Goal: Task Accomplishment & Management: Complete application form

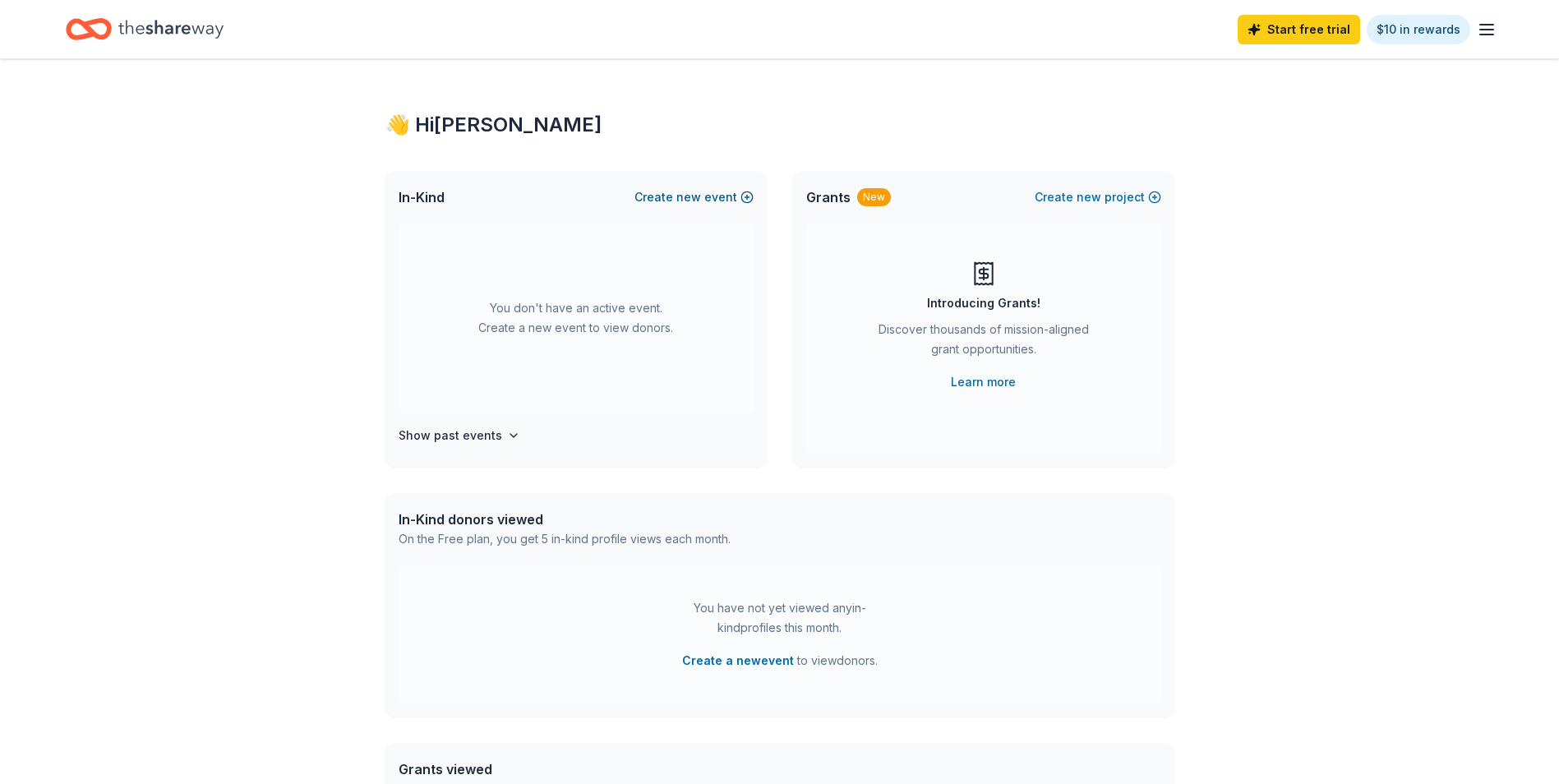
click at [744, 194] on button "Create new event" at bounding box center [694, 197] width 119 height 20
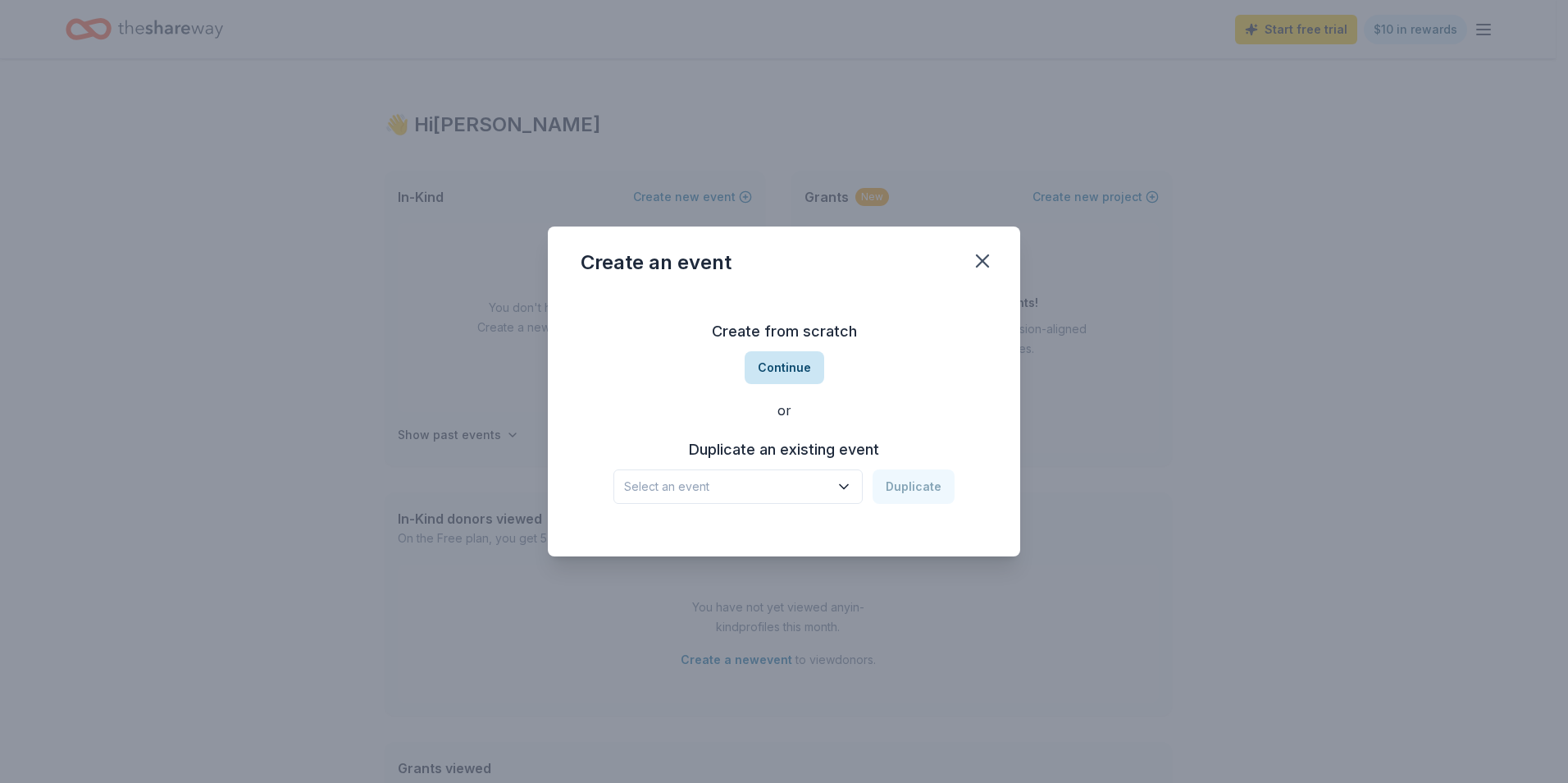
click at [805, 369] on button "Continue" at bounding box center [784, 367] width 80 height 33
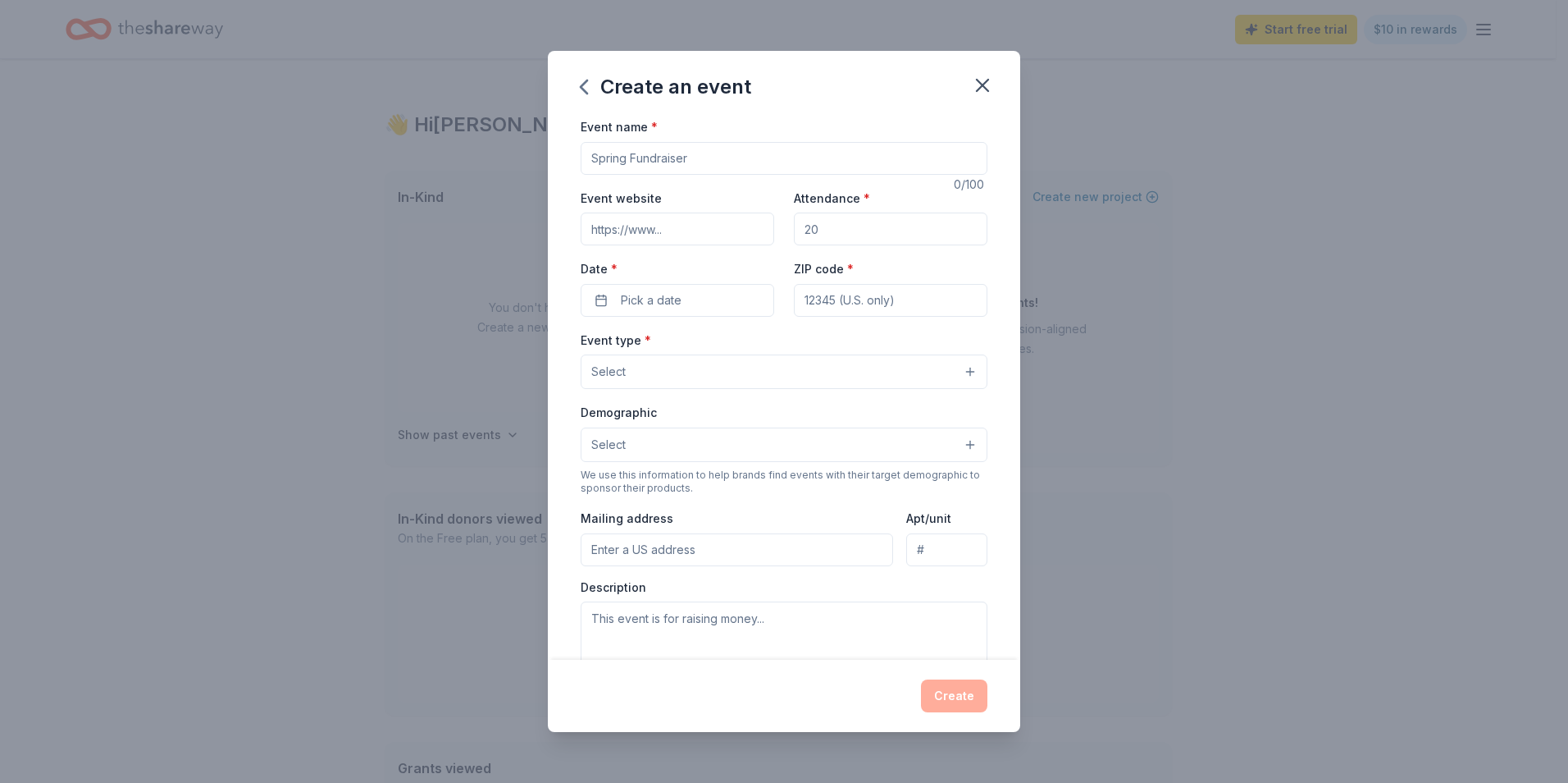
click at [729, 157] on input "Event name *" at bounding box center [784, 158] width 406 height 33
type input "[DATE] celebration"
click at [820, 227] on input "Attendance *" at bounding box center [891, 229] width 194 height 33
click at [838, 227] on input "Attendance *" at bounding box center [891, 229] width 194 height 33
type input "70"
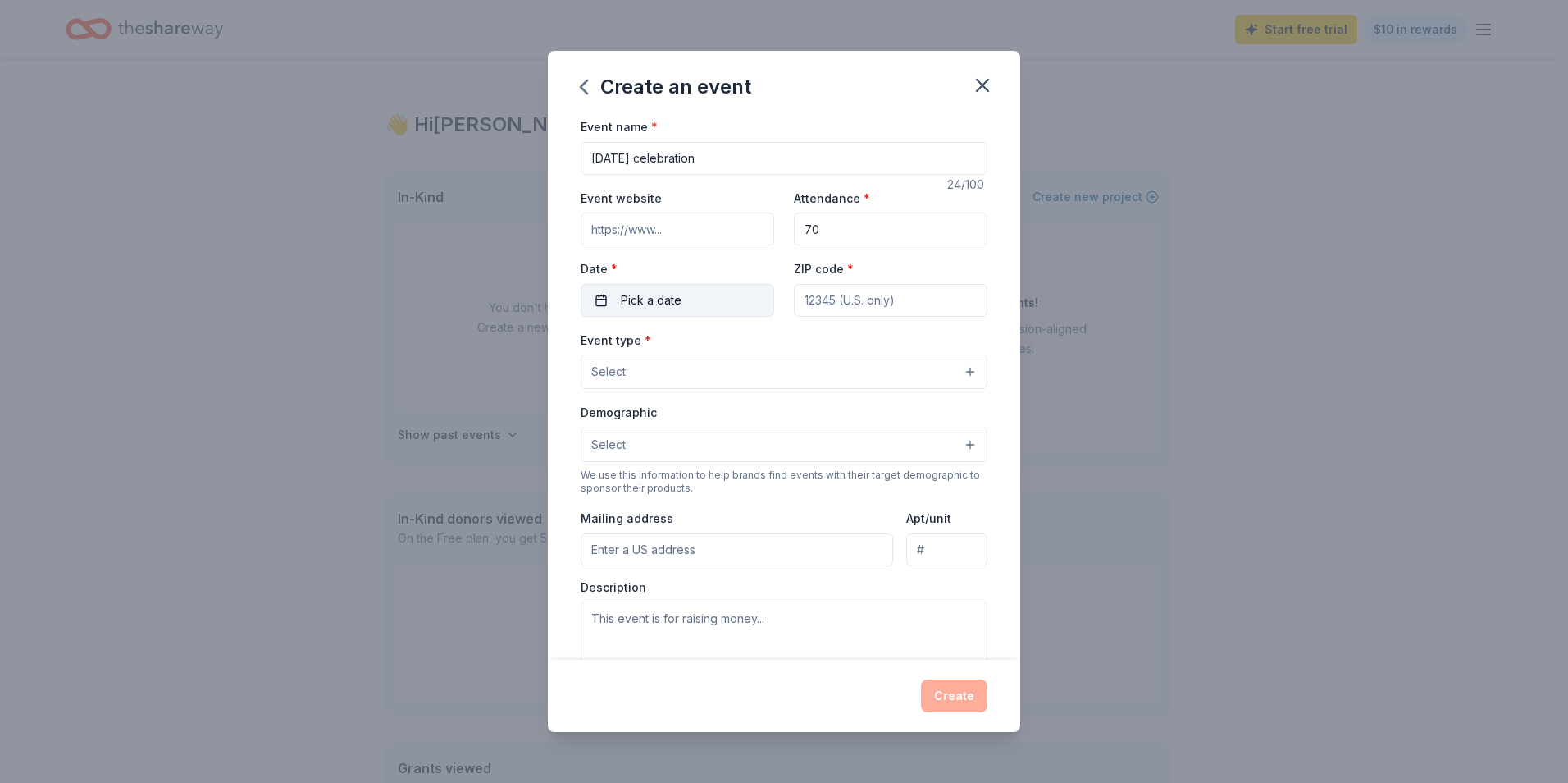
click at [663, 288] on button "Pick a date" at bounding box center [677, 300] width 194 height 33
click at [767, 341] on button "Go to next month" at bounding box center [763, 344] width 23 height 23
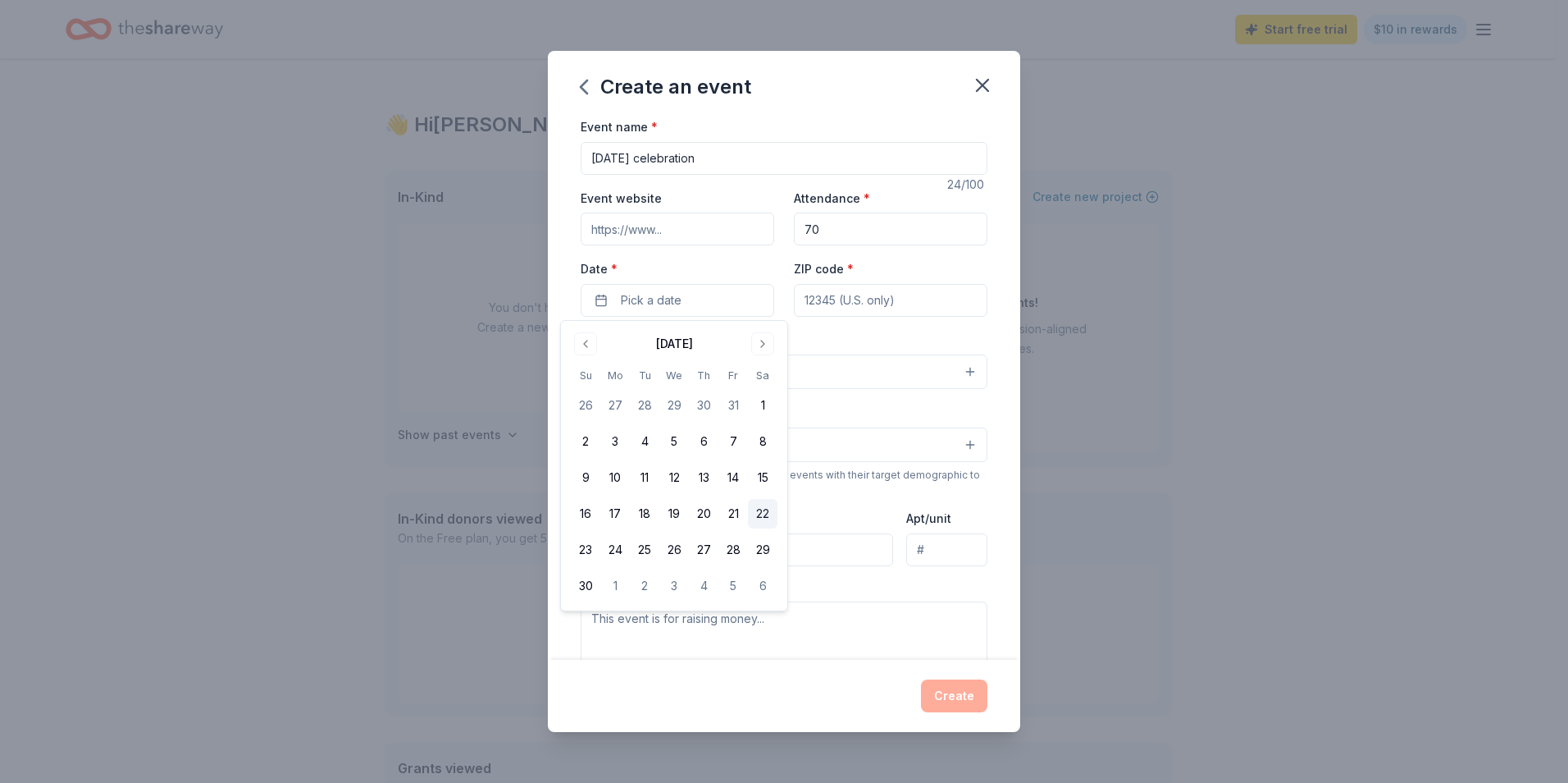
click at [764, 507] on button "22" at bounding box center [762, 513] width 29 height 29
click at [844, 302] on input "ZIP code *" at bounding box center [891, 300] width 194 height 33
type input "08611"
type input "[STREET_ADDRESS][PERSON_NAME]"
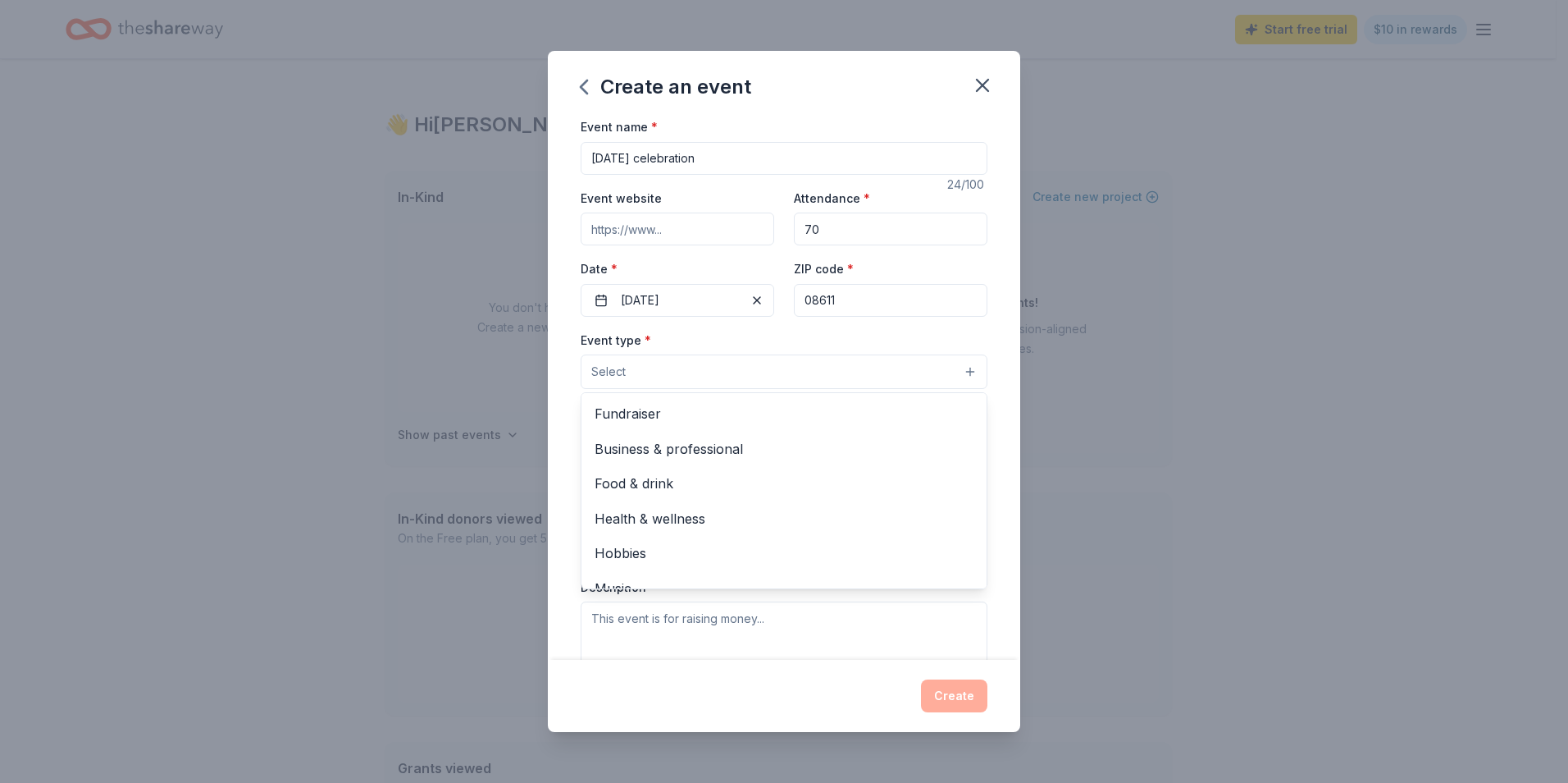
click at [958, 373] on button "Select" at bounding box center [784, 372] width 406 height 35
click at [847, 471] on div "Food & drink" at bounding box center [784, 483] width 405 height 35
click at [561, 339] on div "Event name * [DATE] celebration 24 /100 Event website Attendance * 70 Date * [D…" at bounding box center [784, 388] width 472 height 543
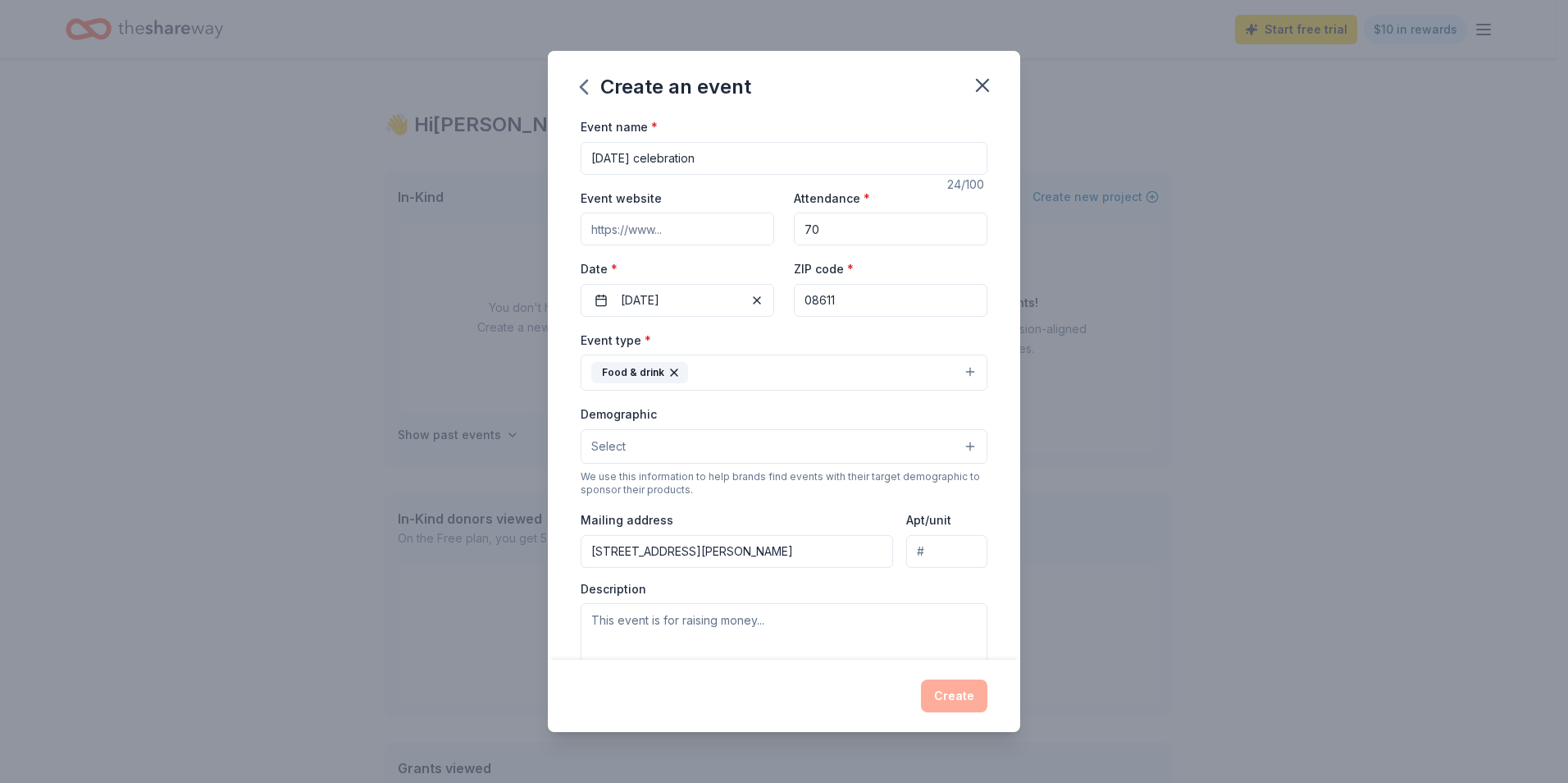
click at [963, 449] on button "Select" at bounding box center [784, 446] width 406 height 35
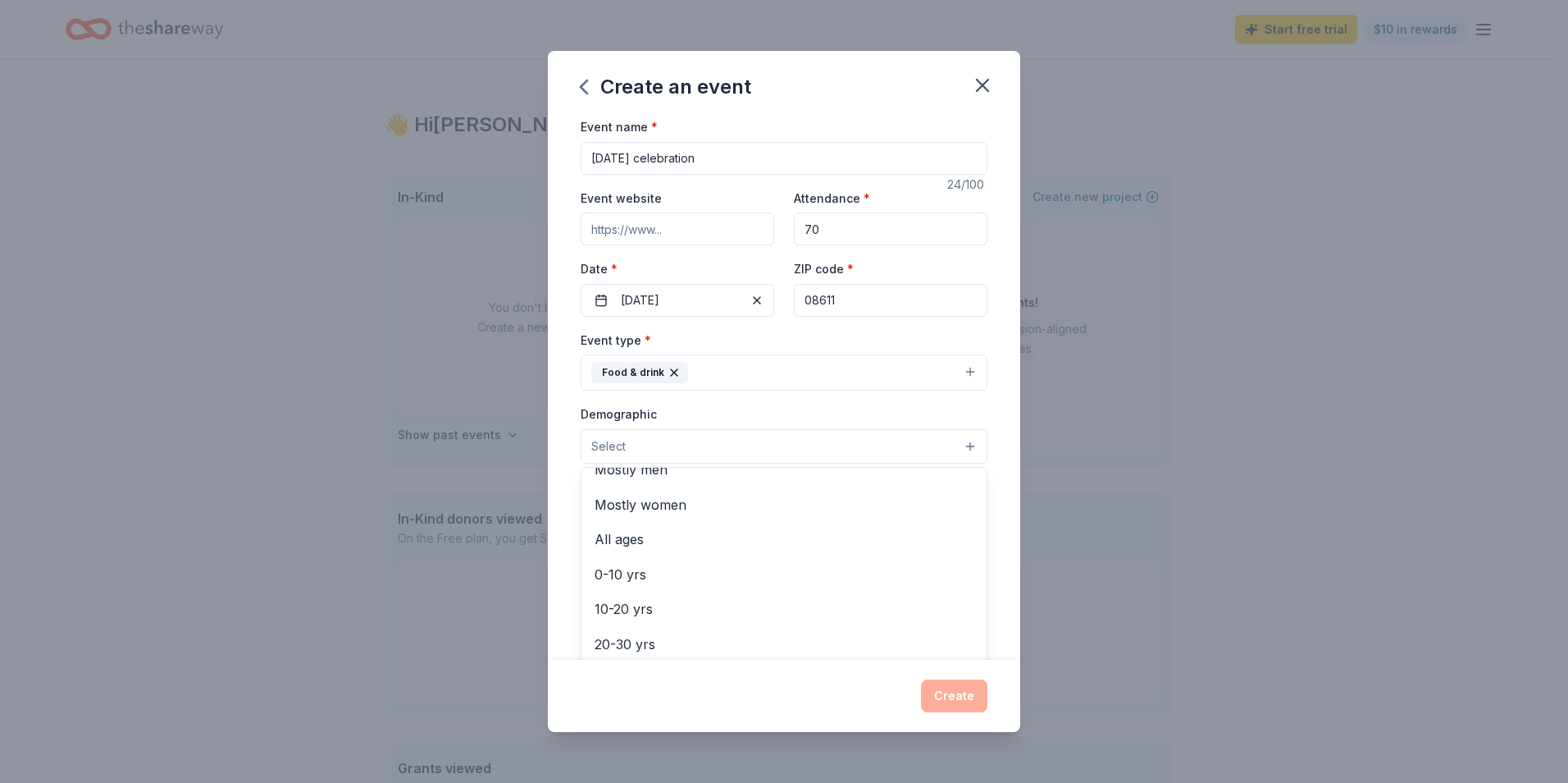
scroll to position [82, 0]
click at [851, 505] on span "All ages" at bounding box center [784, 510] width 379 height 22
click at [996, 423] on div "Event name * [DATE] celebration 24 /100 Event website Attendance * 70 Date * [D…" at bounding box center [784, 388] width 472 height 543
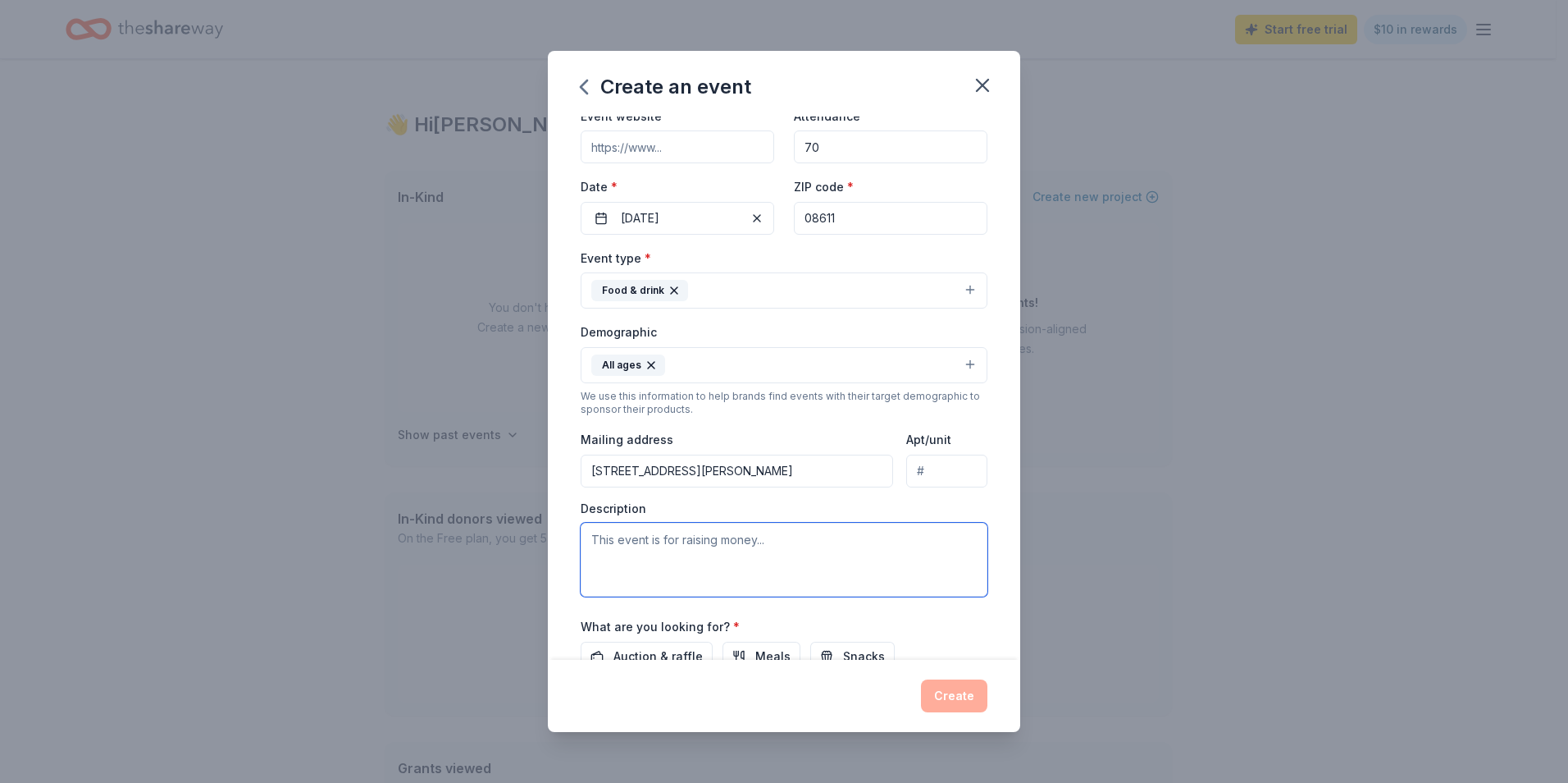
click at [608, 539] on textarea at bounding box center [784, 559] width 406 height 73
paste textarea "The Family Success Center will celebrate [DATE][DATE] with its families, giving…"
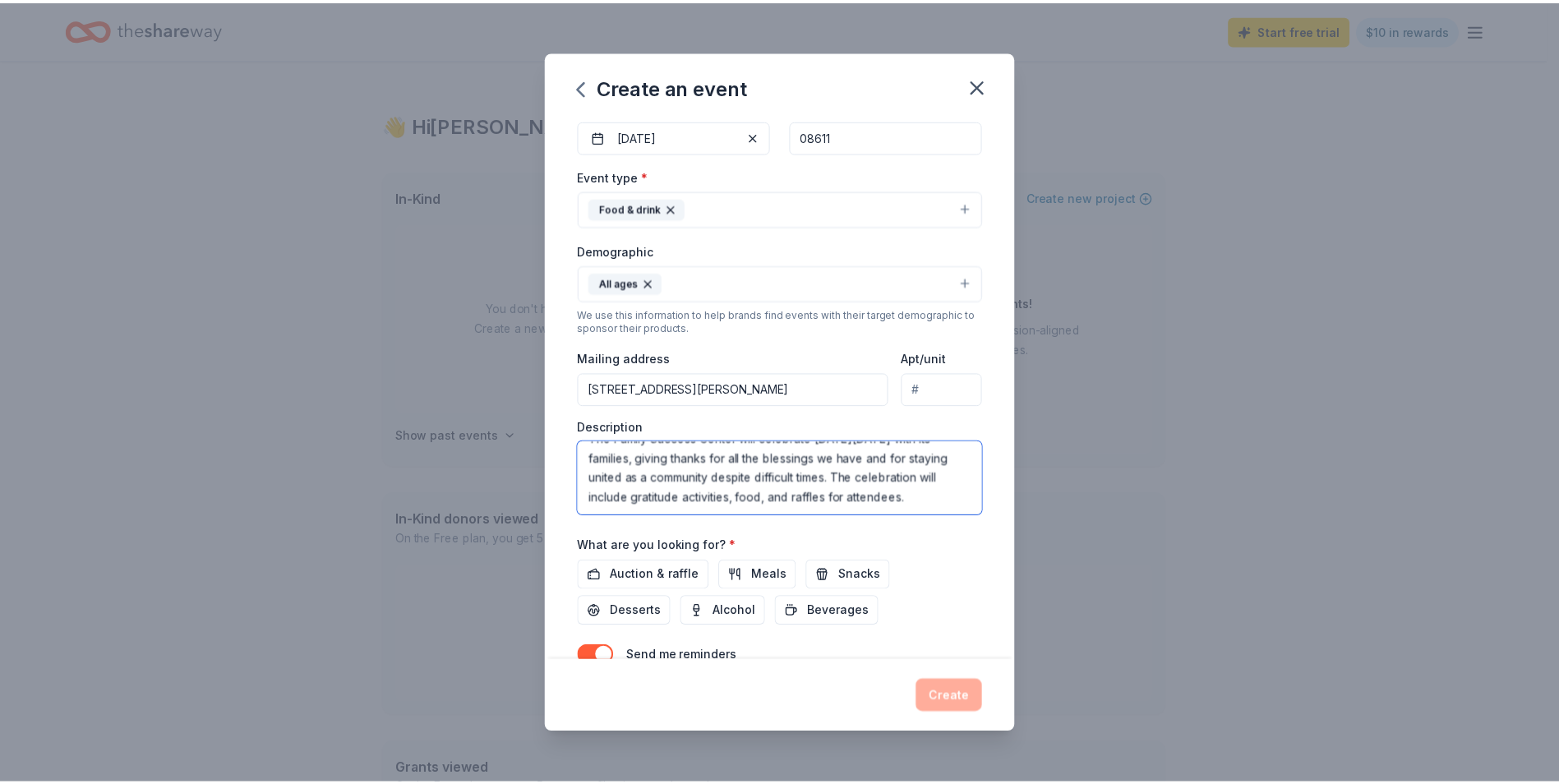
scroll to position [245, 0]
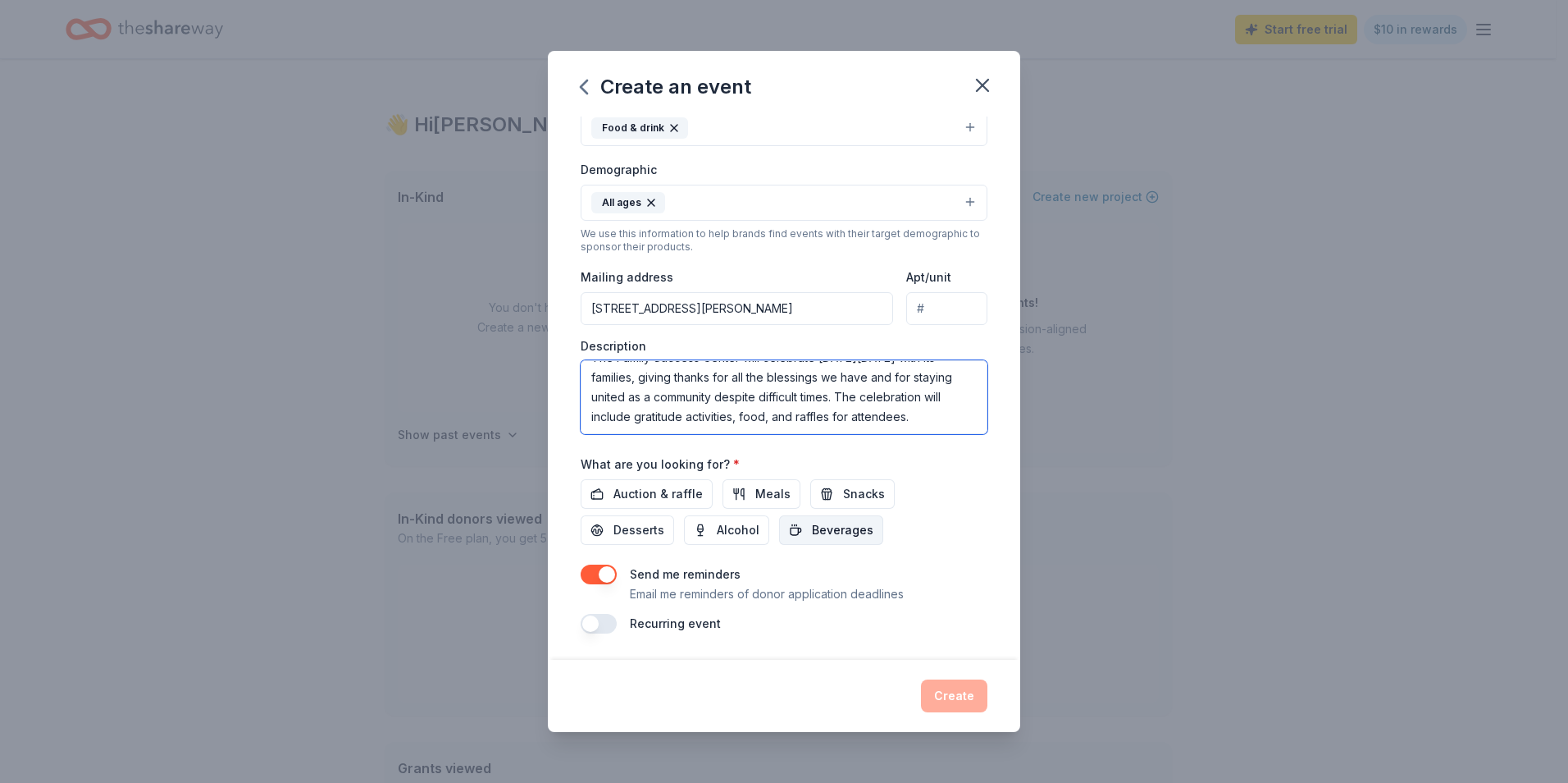
type textarea "The Family Success Center will celebrate [DATE][DATE] with its families, giving…"
click at [835, 532] on span "Beverages" at bounding box center [842, 530] width 61 height 20
click at [961, 695] on button "Create" at bounding box center [954, 695] width 67 height 33
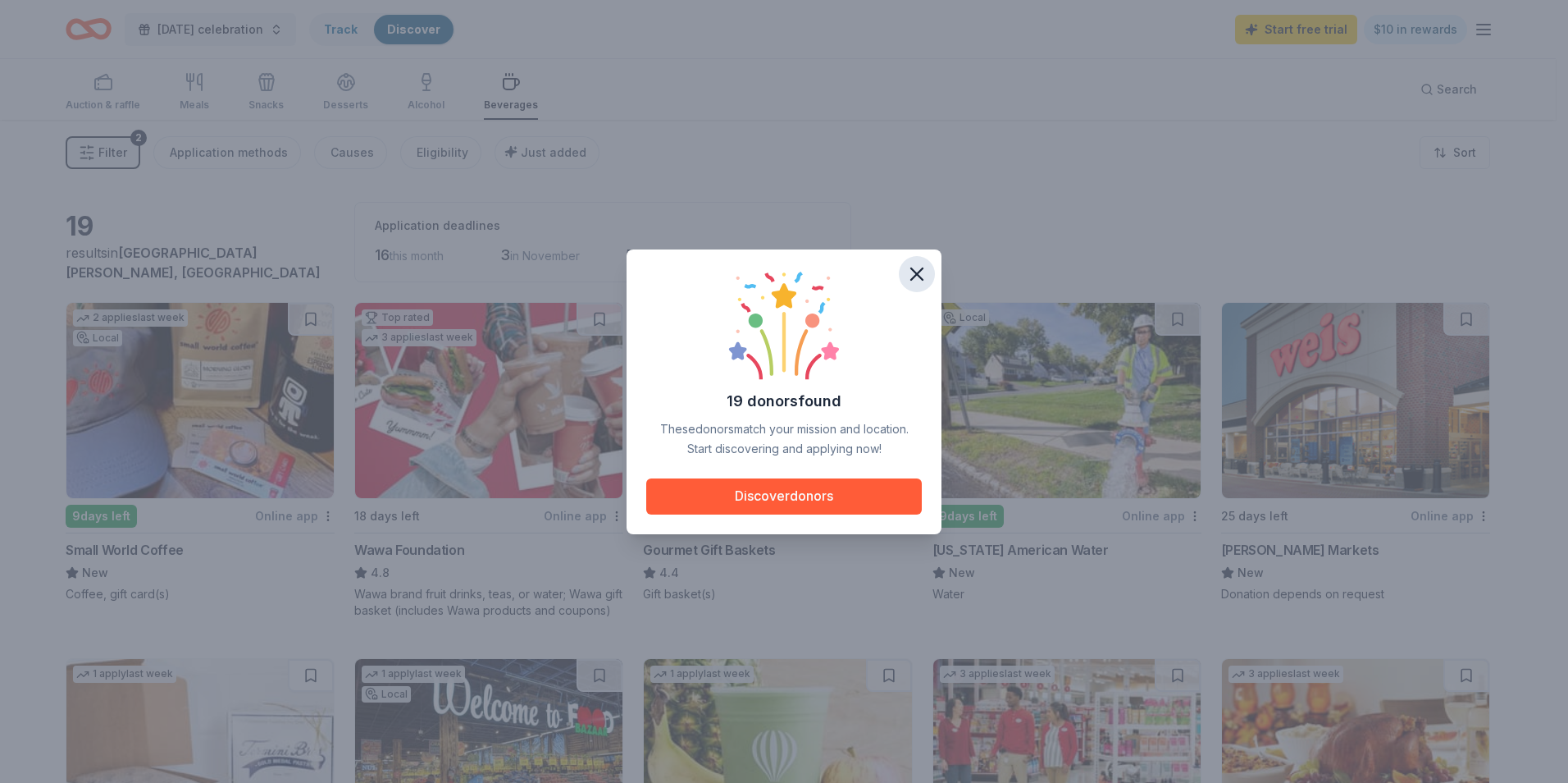
click at [916, 272] on icon "button" at bounding box center [917, 274] width 11 height 11
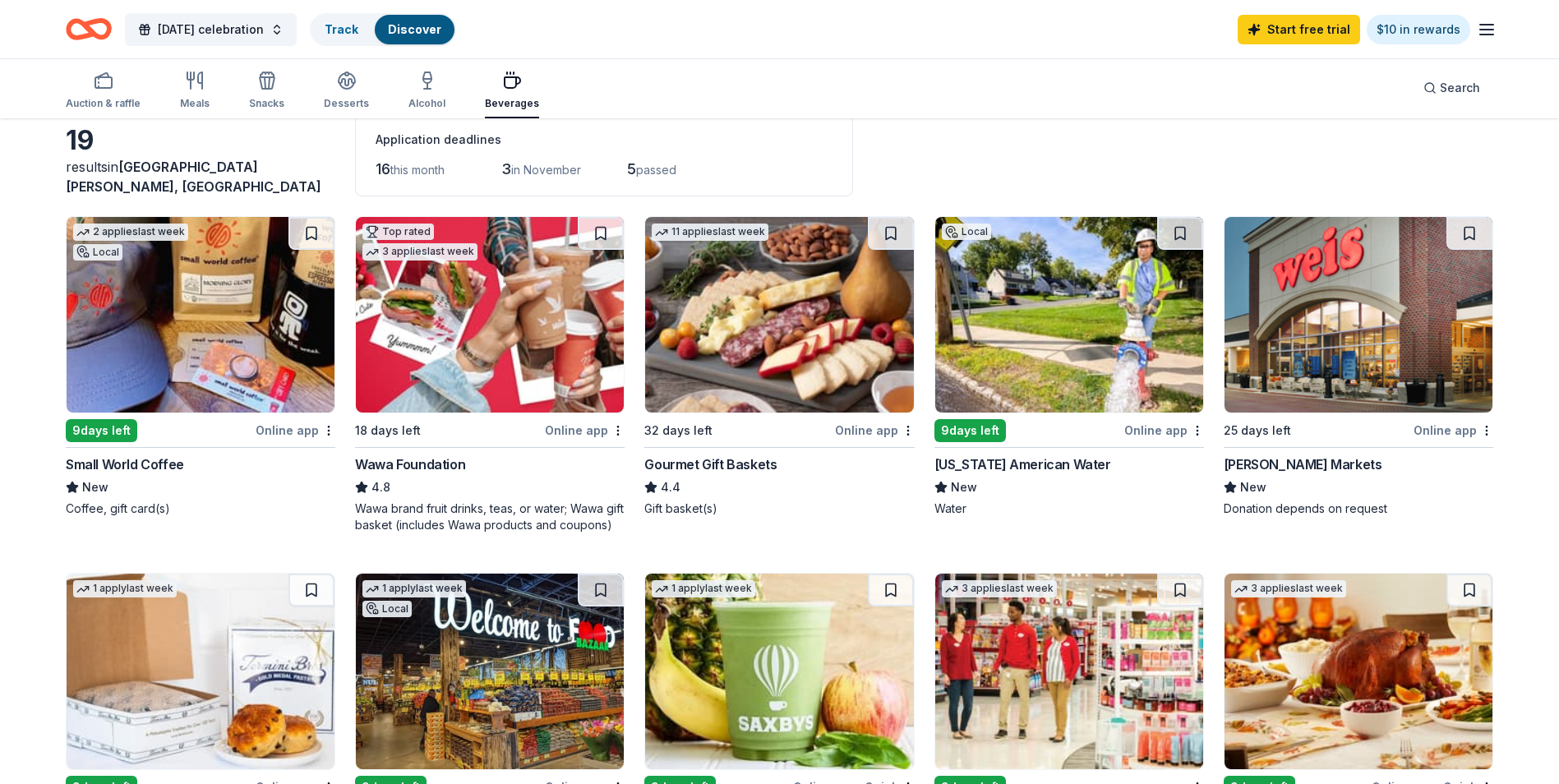
scroll to position [53, 0]
